Goal: Check status: Check status

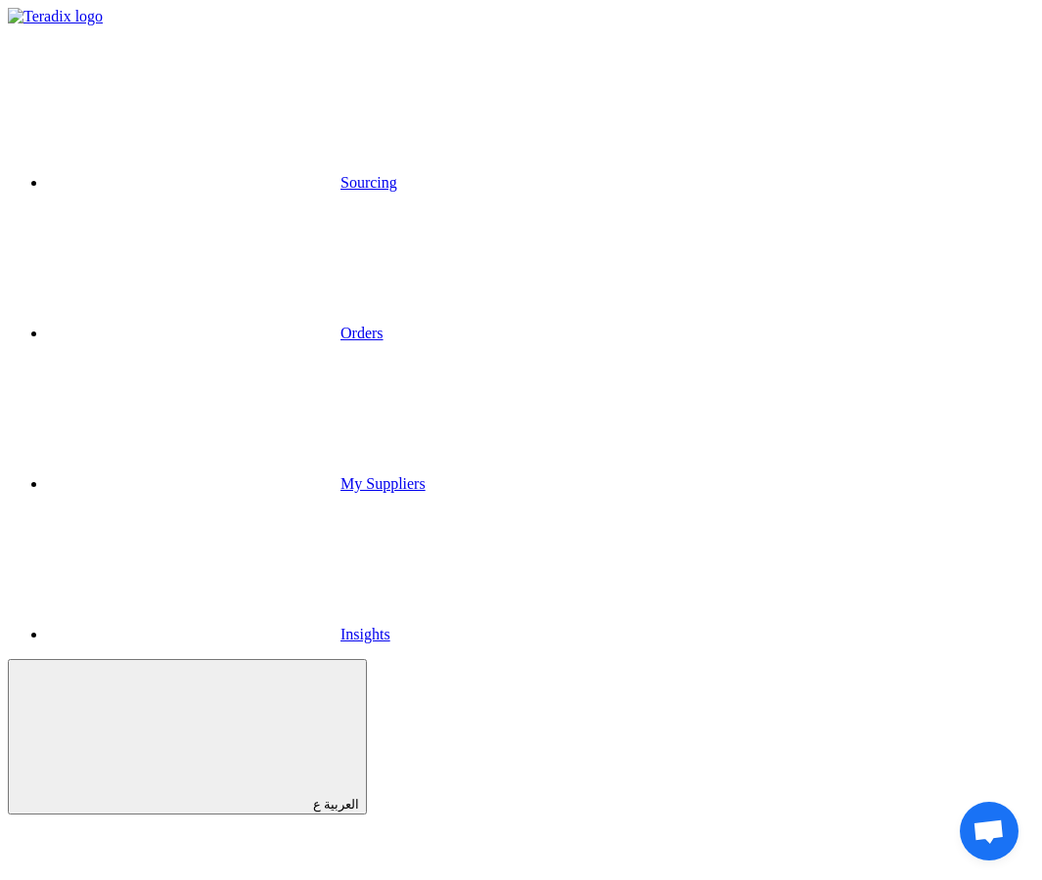
drag, startPoint x: 701, startPoint y: 413, endPoint x: 807, endPoint y: 416, distance: 105.7
